Goal: Transaction & Acquisition: Download file/media

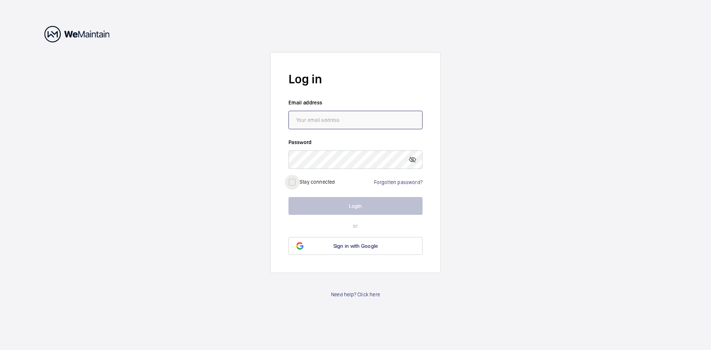
type input "[EMAIL_ADDRESS][DOMAIN_NAME]"
click at [294, 186] on input "checkbox" at bounding box center [292, 182] width 15 height 15
checkbox input "true"
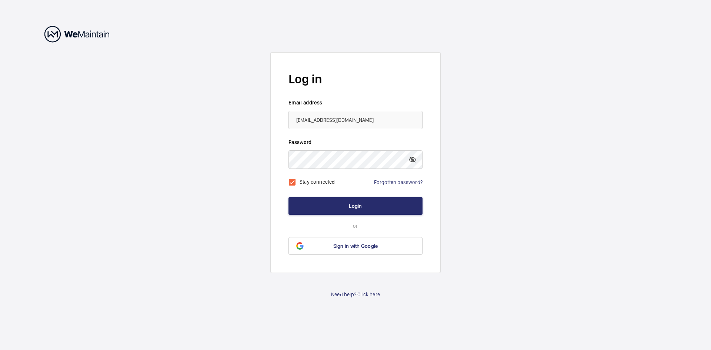
click at [336, 219] on form "Log in Email address [EMAIL_ADDRESS][DOMAIN_NAME] Password Stay connected Forgo…" at bounding box center [355, 162] width 170 height 221
click at [344, 208] on button "Login" at bounding box center [355, 206] width 134 height 18
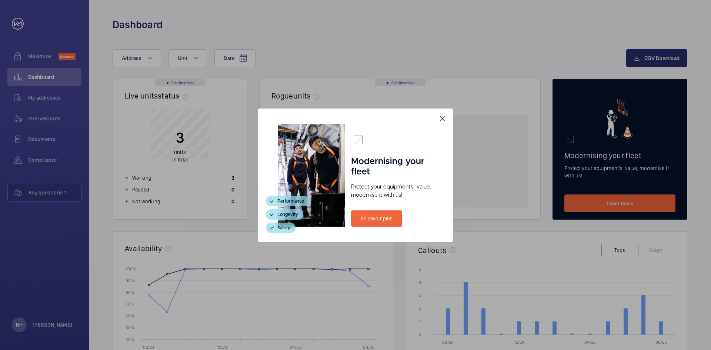
click at [440, 116] on mat-icon at bounding box center [442, 118] width 9 height 9
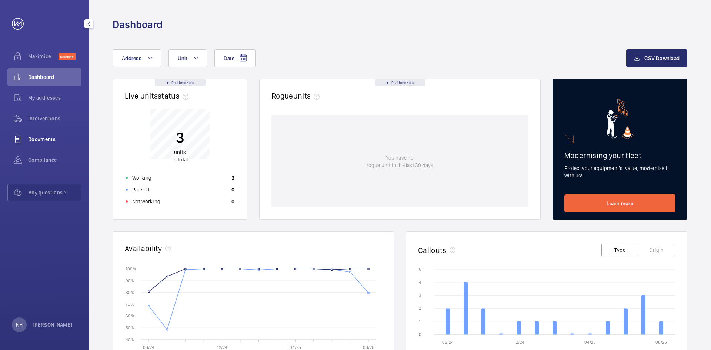
drag, startPoint x: 45, startPoint y: 135, endPoint x: 57, endPoint y: 135, distance: 12.2
click at [46, 135] on div "Documents" at bounding box center [44, 139] width 74 height 18
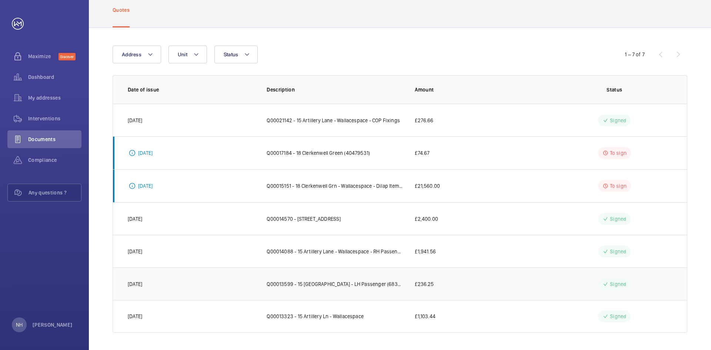
scroll to position [40, 0]
click at [319, 148] on td "Q00017184 - 18 Clerkenwell Green (40479531)" at bounding box center [329, 152] width 148 height 33
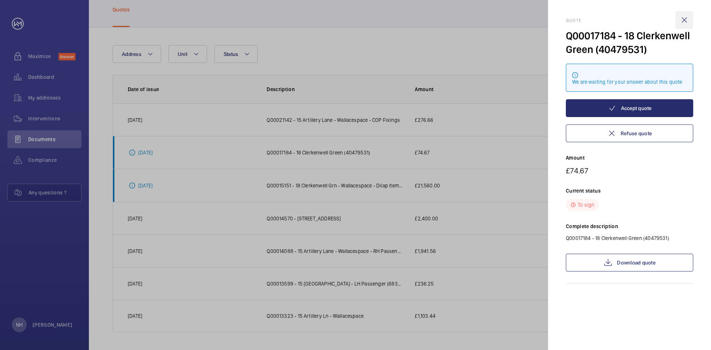
click at [682, 21] on wm-front-icon-button at bounding box center [685, 20] width 18 height 18
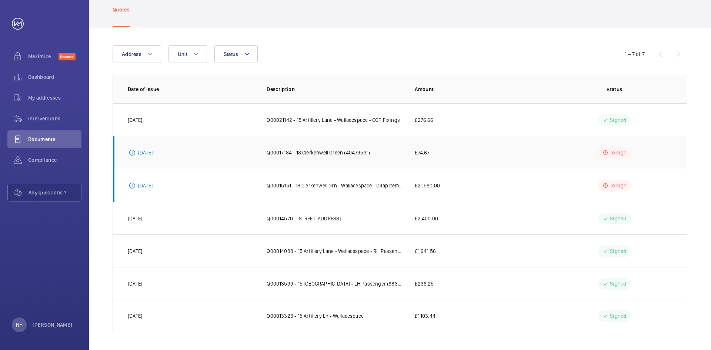
click at [335, 154] on p "Q00017184 - 18 Clerkenwell Green (40479531)" at bounding box center [318, 152] width 103 height 7
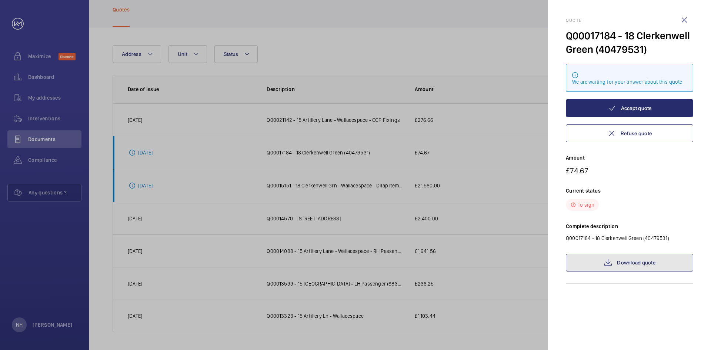
click at [615, 264] on link "Download quote" at bounding box center [629, 263] width 127 height 18
click at [680, 20] on wm-front-icon-button at bounding box center [685, 20] width 18 height 18
